Goal: Information Seeking & Learning: Learn about a topic

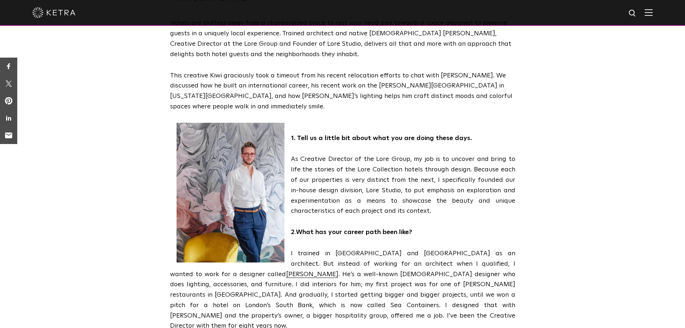
scroll to position [192, 0]
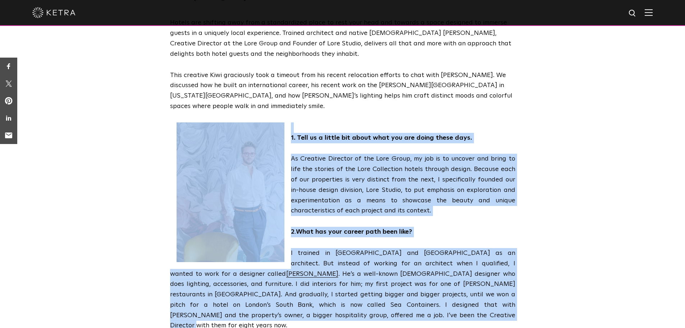
drag, startPoint x: 171, startPoint y: 84, endPoint x: 471, endPoint y: 280, distance: 358.5
click at [471, 280] on span "Hotels are shifting away from a standardized place to rest your head and toward…" at bounding box center [342, 200] width 345 height 365
click at [471, 280] on p "I trained in [GEOGRAPHIC_DATA] and [GEOGRAPHIC_DATA] as an architect. But inste…" at bounding box center [342, 289] width 345 height 83
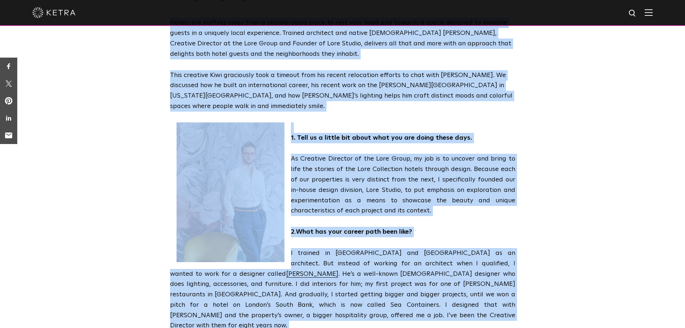
drag, startPoint x: 164, startPoint y: 87, endPoint x: 513, endPoint y: 300, distance: 409.2
click at [513, 300] on div "Hotels are shifting away from a standardized place to rest your head and toward…" at bounding box center [342, 206] width 685 height 376
click at [480, 291] on span "Hotels are shifting away from a standardized place to rest your head and toward…" at bounding box center [342, 200] width 345 height 365
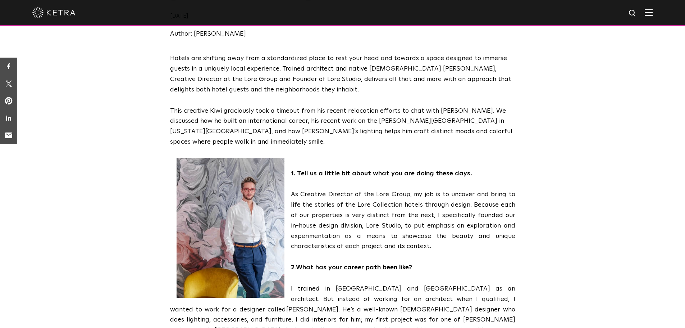
scroll to position [0, 0]
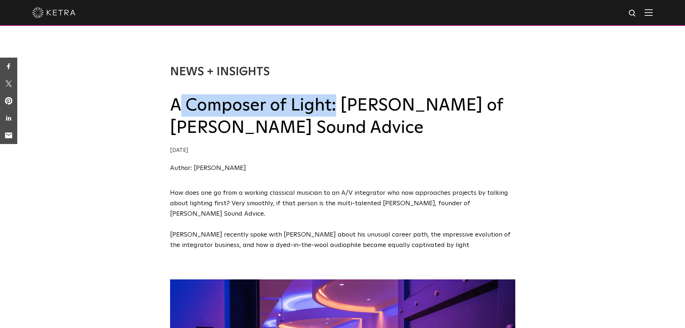
drag, startPoint x: 329, startPoint y: 106, endPoint x: 174, endPoint y: 99, distance: 154.9
click at [174, 99] on h2 "A Composer of Light: [PERSON_NAME] of [PERSON_NAME] Sound Advice" at bounding box center [342, 116] width 345 height 45
copy h2 "A Composer of Light"
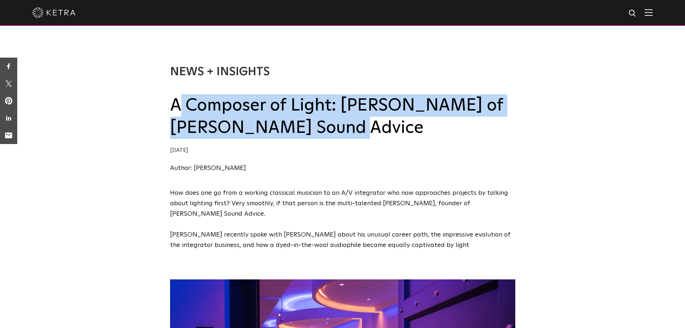
drag, startPoint x: 170, startPoint y: 105, endPoint x: 366, endPoint y: 129, distance: 197.6
click at [366, 129] on h2 "A Composer of Light: Ed Gilmore of Gilmore’s Sound Advice" at bounding box center [342, 116] width 345 height 45
copy h2 "A Composer of Light: Ed Gilmore of Gilmore’s Sound Advice"
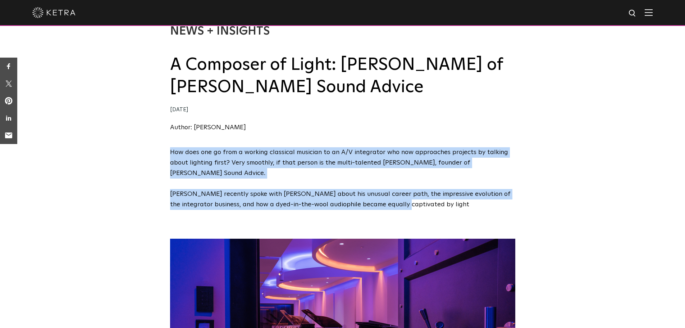
drag, startPoint x: 171, startPoint y: 154, endPoint x: 390, endPoint y: 196, distance: 223.3
click at [390, 196] on span "How does one go from a working classical musician to an A/V integrator who now …" at bounding box center [342, 178] width 345 height 63
copy span "How does one go from a working classical musician to an A/V integrator who now …"
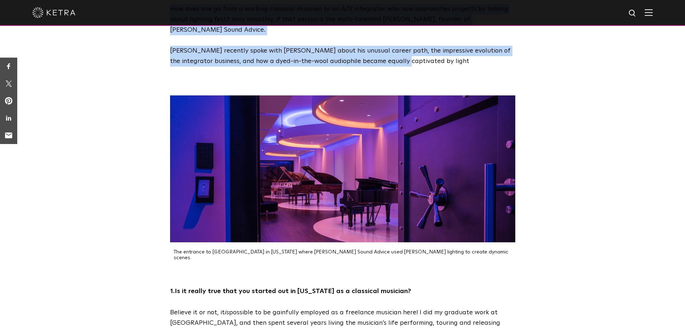
scroll to position [199, 0]
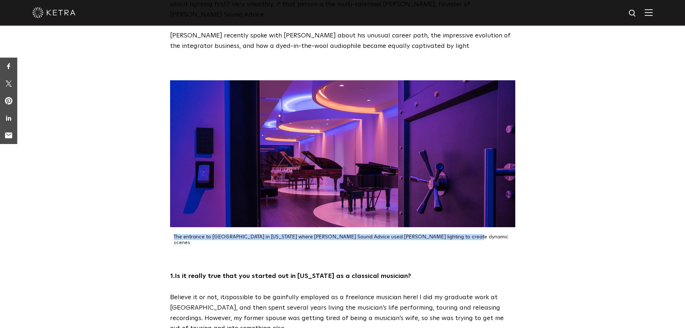
click at [449, 226] on div "The entrance to Steinway Vault in New York where Gilmore's Sound Advice used Ke…" at bounding box center [342, 163] width 345 height 166
click at [449, 234] on p "The entrance to Steinway Vault in New York where Gilmore's Sound Advice used Ke…" at bounding box center [345, 240] width 342 height 12
drag, startPoint x: 449, startPoint y: 226, endPoint x: 175, endPoint y: 226, distance: 274.9
click at [175, 234] on p "The entrance to Steinway Vault in New York where Gilmore's Sound Advice used Ke…" at bounding box center [345, 240] width 342 height 12
copy p "The entrance to Steinway Vault in New York where Gilmore's Sound Advice used Ke…"
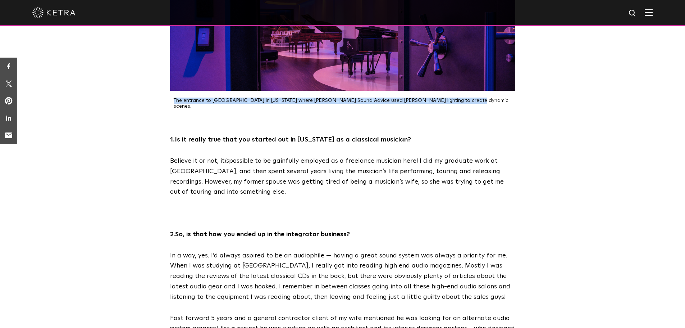
scroll to position [336, 0]
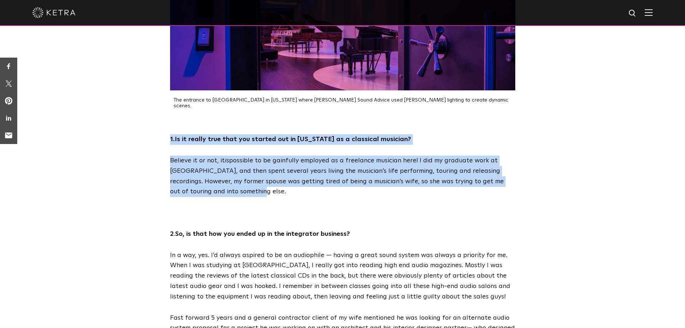
drag, startPoint x: 170, startPoint y: 124, endPoint x: 222, endPoint y: 173, distance: 71.8
click at [222, 173] on div "1. Is it really true that you started out in New York as a classical musician? …" at bounding box center [343, 280] width 360 height 293
copy div "1. Is it really true that you started out in New York as a classical musician? …"
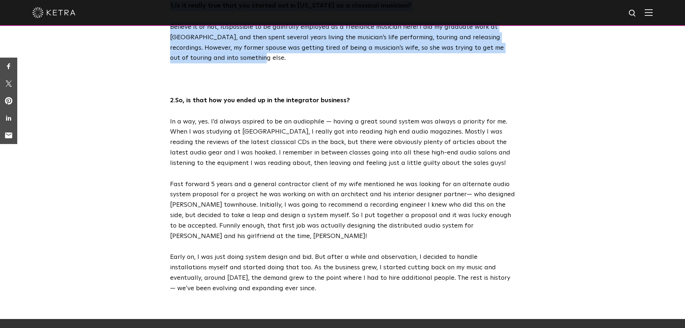
scroll to position [471, 0]
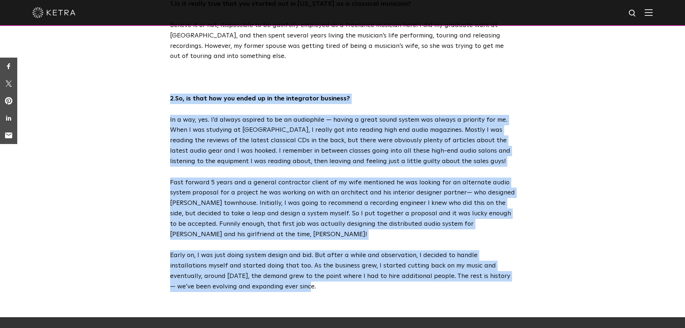
drag, startPoint x: 171, startPoint y: 82, endPoint x: 281, endPoint y: 272, distance: 219.9
click at [281, 272] on div "1. Is it really true that you started out in New York as a classical musician? …" at bounding box center [343, 145] width 360 height 293
copy div "2 . So, is that how you ended up in the integrator business? In a way, yes. I’d…"
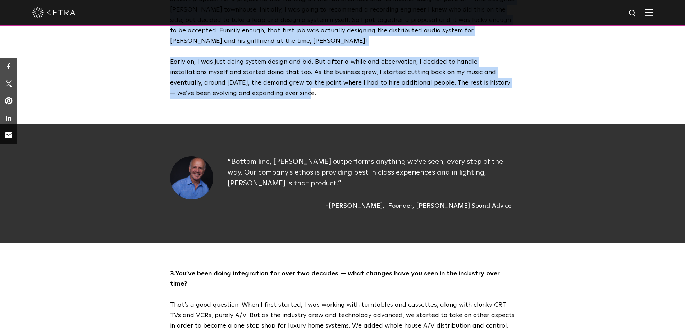
scroll to position [665, 0]
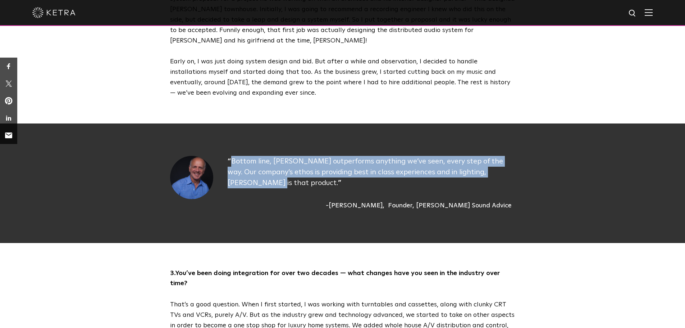
drag, startPoint x: 231, startPoint y: 143, endPoint x: 255, endPoint y: 165, distance: 32.1
click at [255, 165] on p "Bottom line, Ketra outperforms anything we’ve seen, every step of the way. Our …" at bounding box center [372, 172] width 288 height 32
copy p "Bottom line, Ketra outperforms anything we’ve seen, every step of the way. Our …"
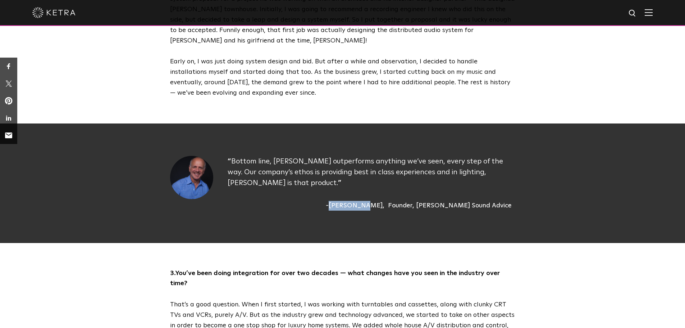
drag, startPoint x: 368, startPoint y: 188, endPoint x: 399, endPoint y: 188, distance: 30.9
click at [385, 201] on div "[PERSON_NAME]" at bounding box center [355, 206] width 59 height 10
copy div "[PERSON_NAME]"
drag, startPoint x: 515, startPoint y: 191, endPoint x: 408, endPoint y: 193, distance: 106.9
click at [408, 201] on div "Ed Gilmore Founder, Ed Gilmore's Sound Advice" at bounding box center [372, 206] width 288 height 10
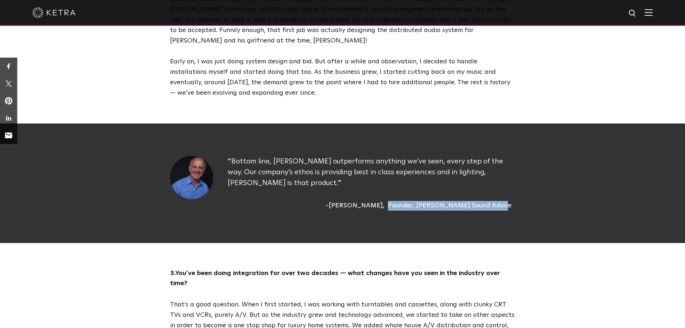
copy div "Founder, Ed Gilmore's Sound Advice"
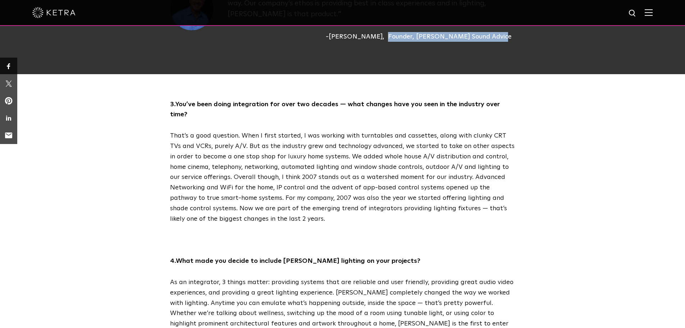
scroll to position [835, 0]
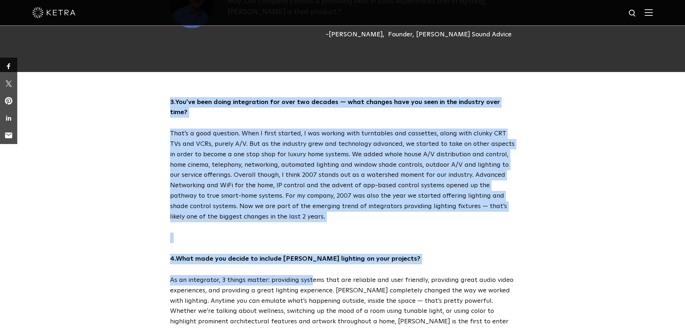
drag, startPoint x: 171, startPoint y: 86, endPoint x: 311, endPoint y: 253, distance: 217.3
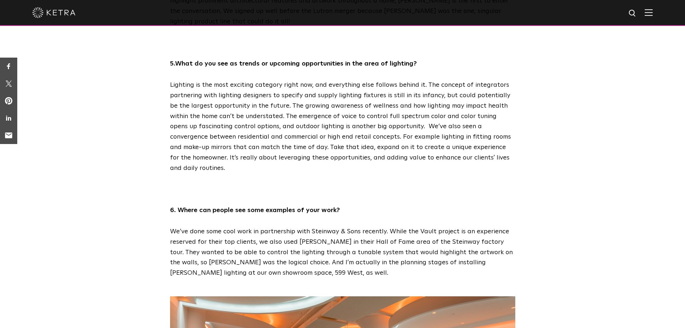
scroll to position [1156, 0]
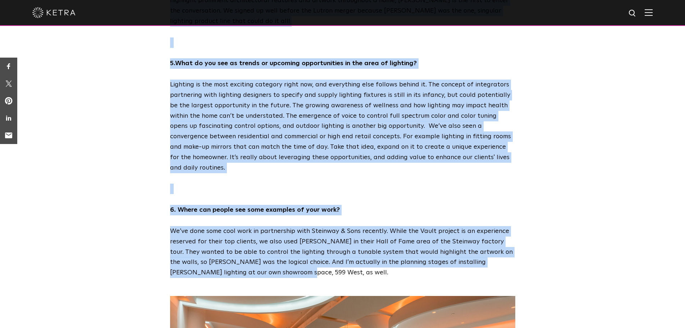
click at [259, 228] on p "We’ve done some cool work in partnership with Steinway & Sons recently. While t…" at bounding box center [342, 252] width 345 height 52
copy div "3. You’ve been doing integration for over two decades — what changes have you s…"
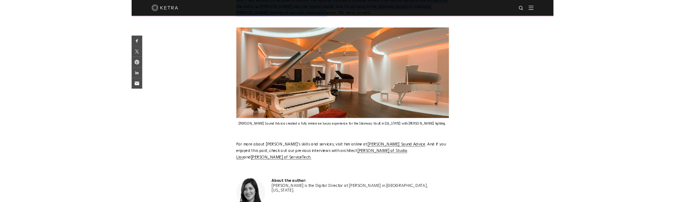
scroll to position [1409, 0]
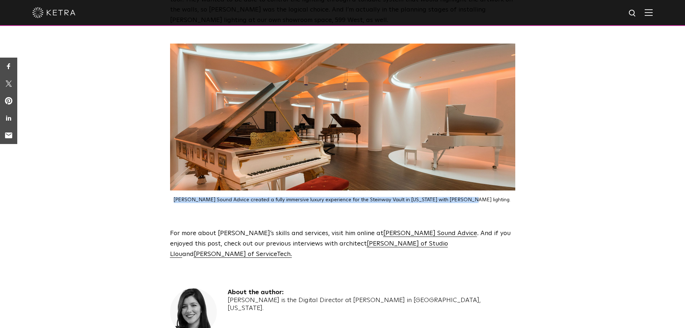
drag, startPoint x: 455, startPoint y: 154, endPoint x: 173, endPoint y: 154, distance: 282.1
click at [173, 197] on div "Gilmore's Sound Advice created a fully immersive luxury experience for the Stei…" at bounding box center [342, 200] width 345 height 6
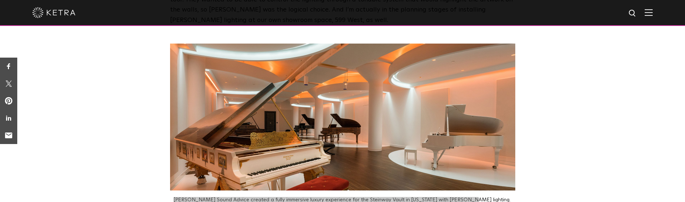
scroll to position [1464, 0]
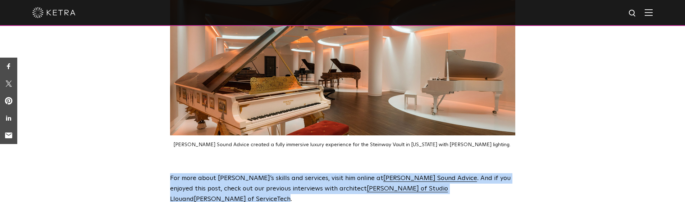
drag, startPoint x: 468, startPoint y: 142, endPoint x: 164, endPoint y: 131, distance: 304.2
click at [164, 173] on div "For more about Ed’s skills and services, visit him online at Gilmore’s Sound Ad…" at bounding box center [343, 188] width 360 height 31
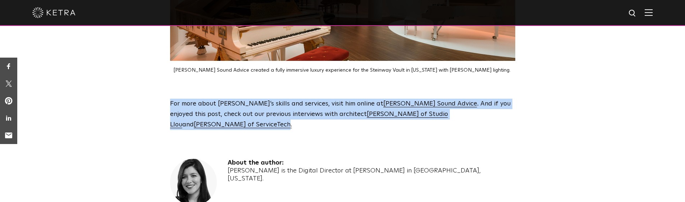
scroll to position [1541, 0]
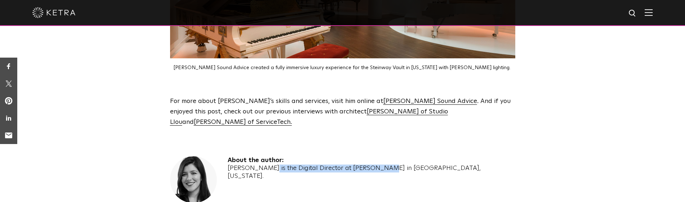
drag, startPoint x: 228, startPoint y: 110, endPoint x: 336, endPoint y: 109, distance: 107.9
click at [336, 164] on div "Monica Pereira is the Digital Director at Ketra in Austin, Texas." at bounding box center [372, 171] width 288 height 15
click at [409, 156] on div "About the author: Monica Pereira is the Digital Director at Ketra in Austin, Te…" at bounding box center [342, 188] width 345 height 64
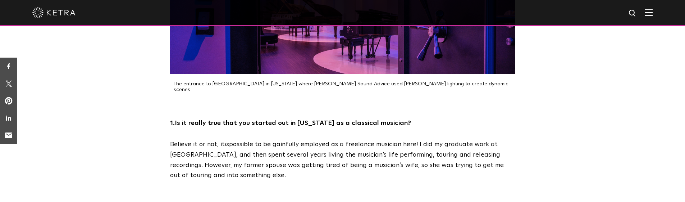
scroll to position [0, 0]
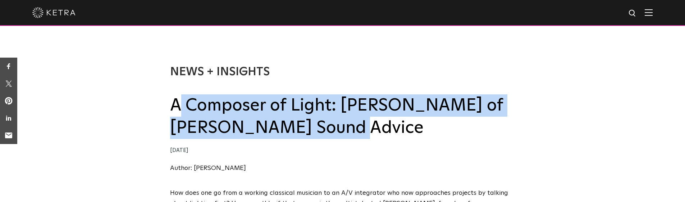
drag, startPoint x: 173, startPoint y: 109, endPoint x: 360, endPoint y: 131, distance: 188.0
click at [360, 131] on h2 "A Composer of Light: Ed Gilmore of Gilmore’s Sound Advice" at bounding box center [342, 116] width 345 height 45
